Goal: Transaction & Acquisition: Purchase product/service

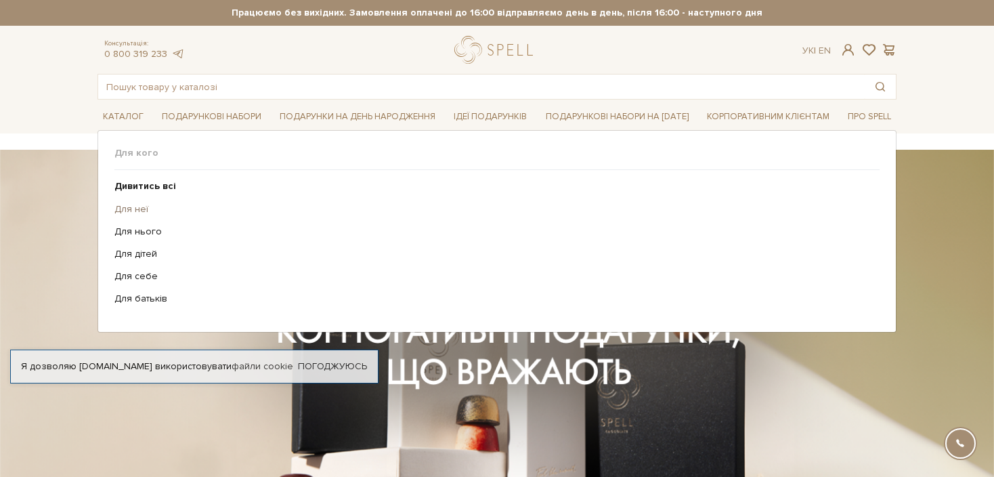
click at [122, 209] on link "Для неї" at bounding box center [491, 209] width 755 height 12
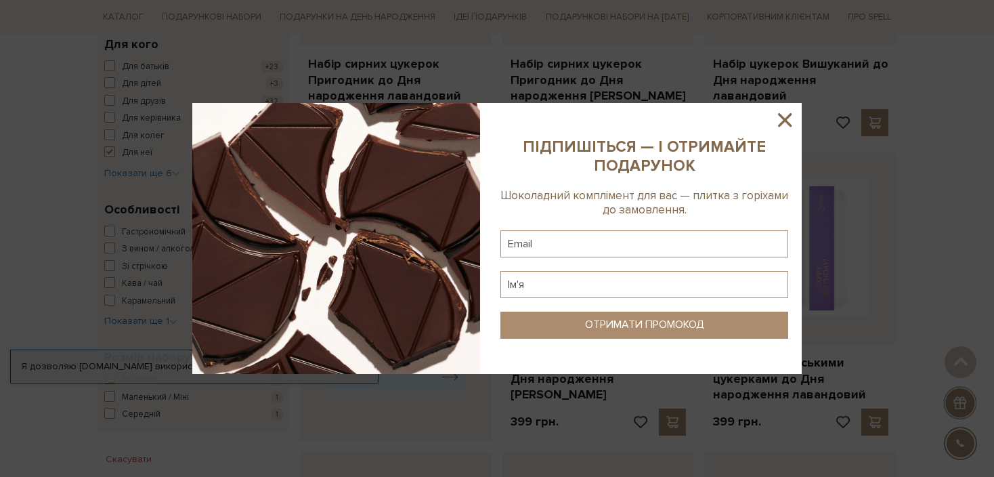
scroll to position [68, 0]
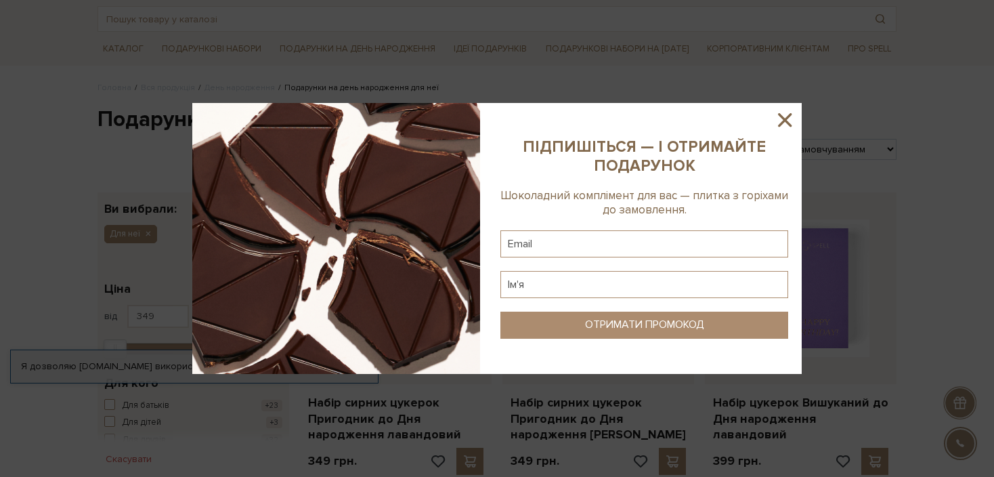
click at [782, 117] on icon at bounding box center [785, 120] width 14 height 14
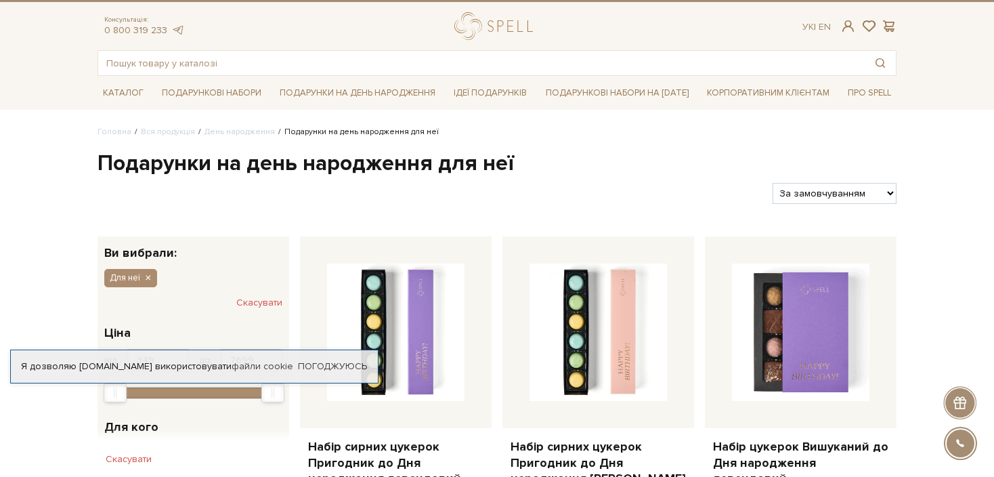
scroll to position [0, 0]
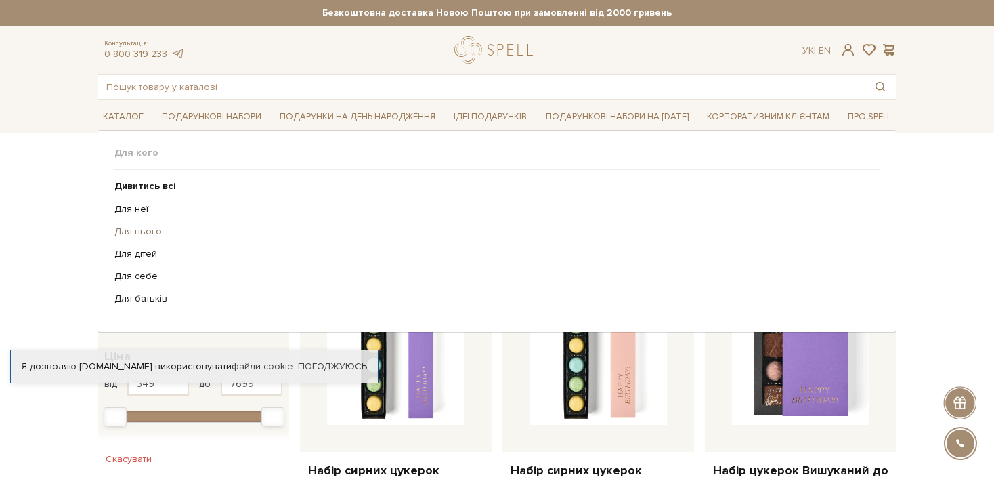
click at [138, 230] on link "Для нього" at bounding box center [491, 232] width 755 height 12
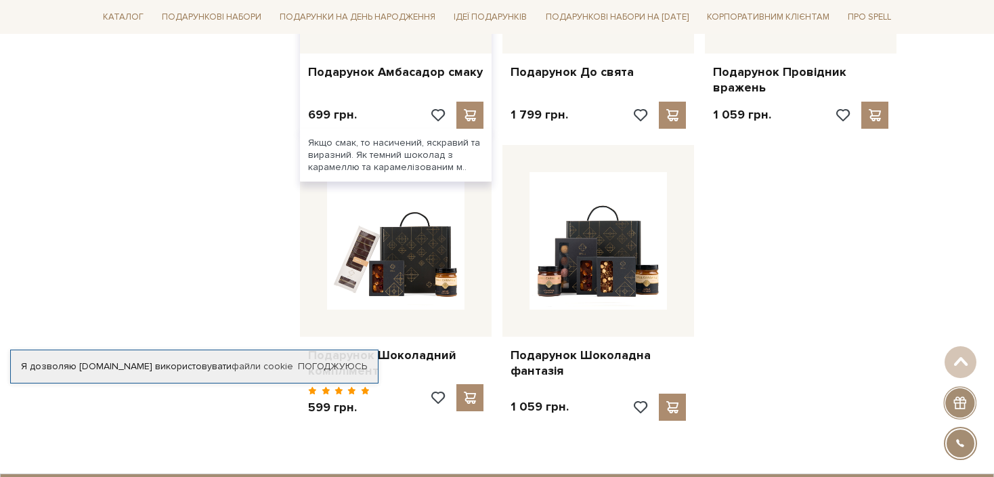
scroll to position [1355, 0]
